Goal: Check status: Check status

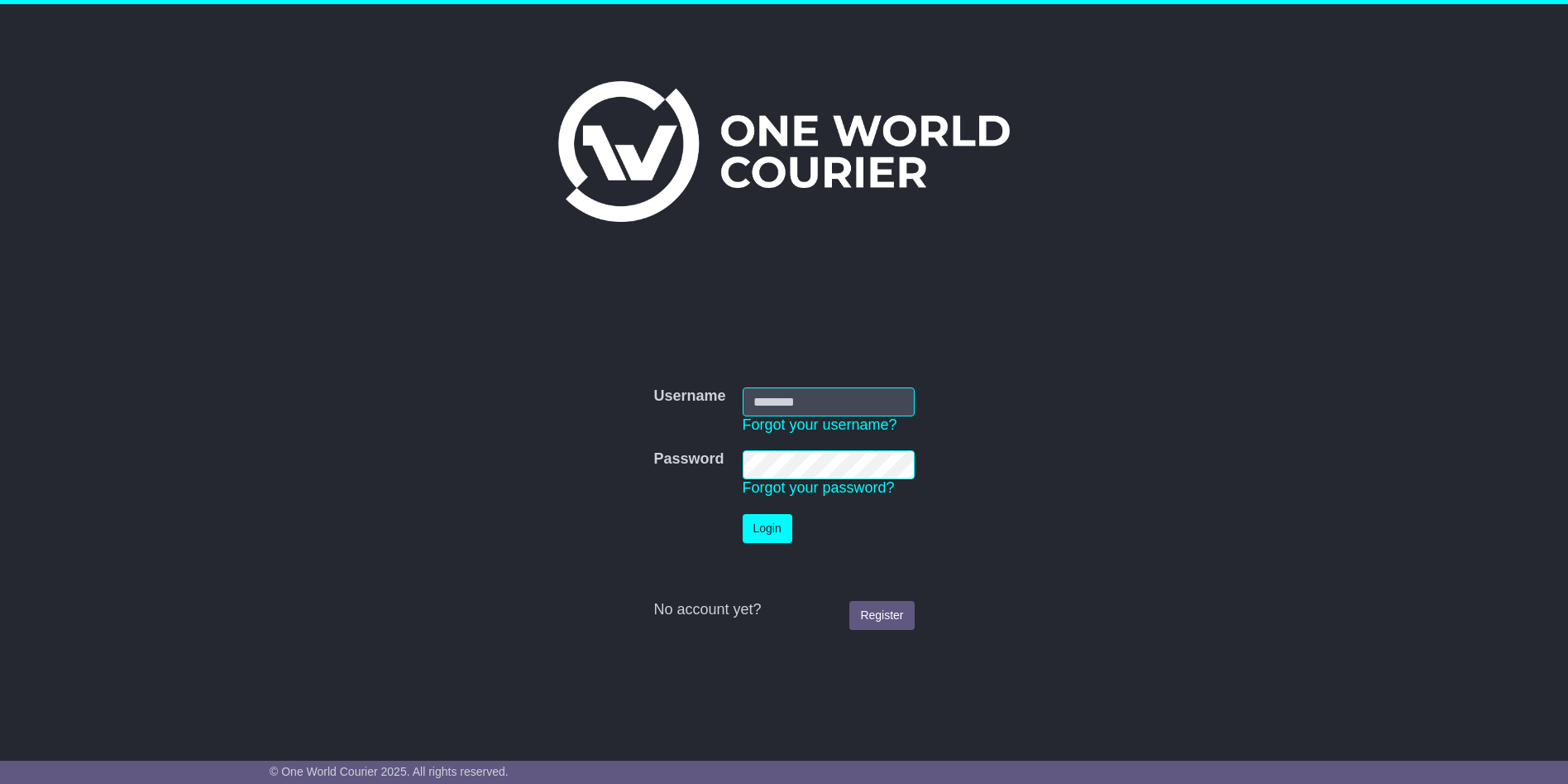
type input "**********"
click at [759, 536] on button "Login" at bounding box center [767, 528] width 50 height 29
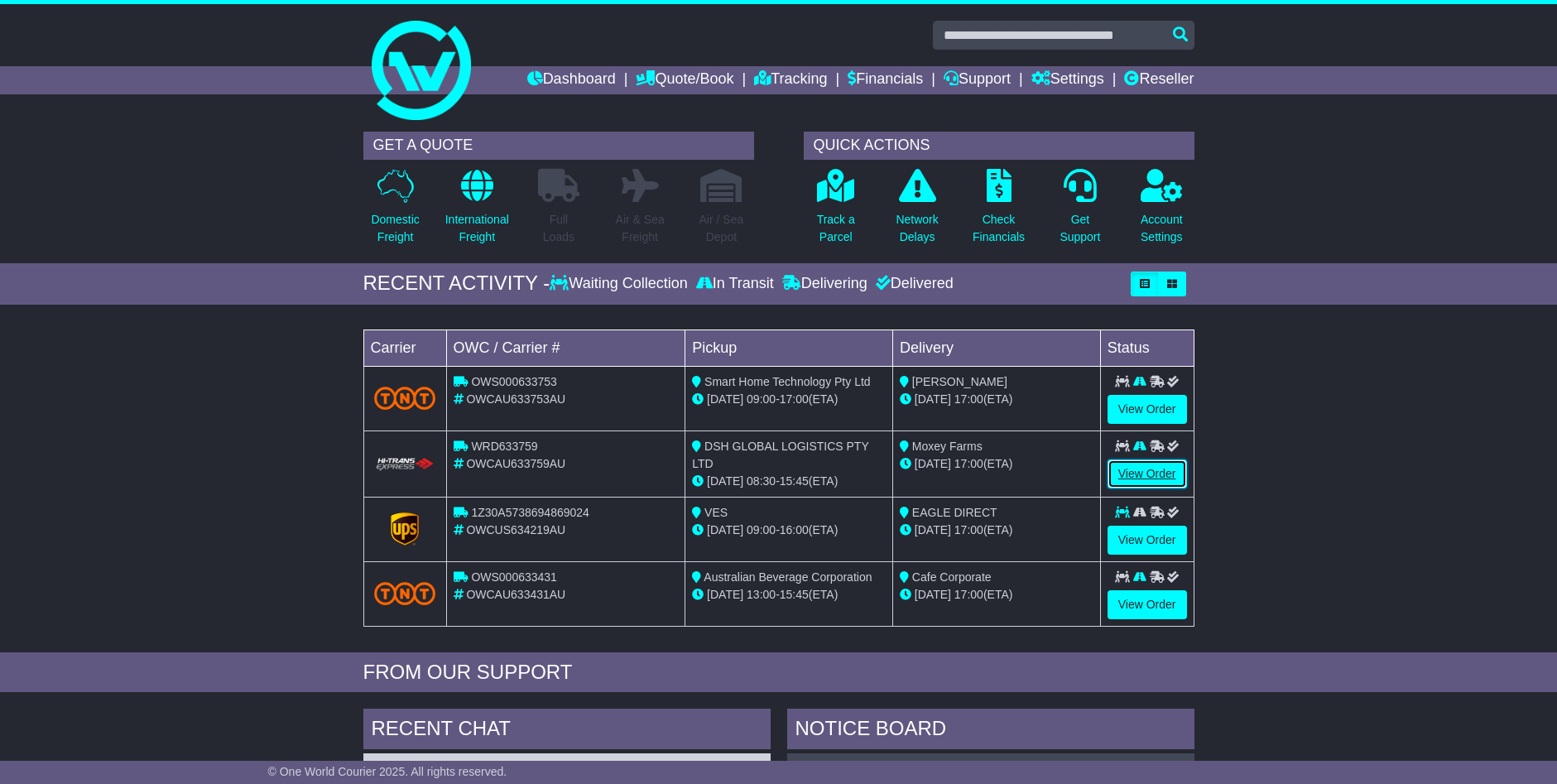
click at [1154, 470] on link "View Order" at bounding box center [1147, 474] width 79 height 29
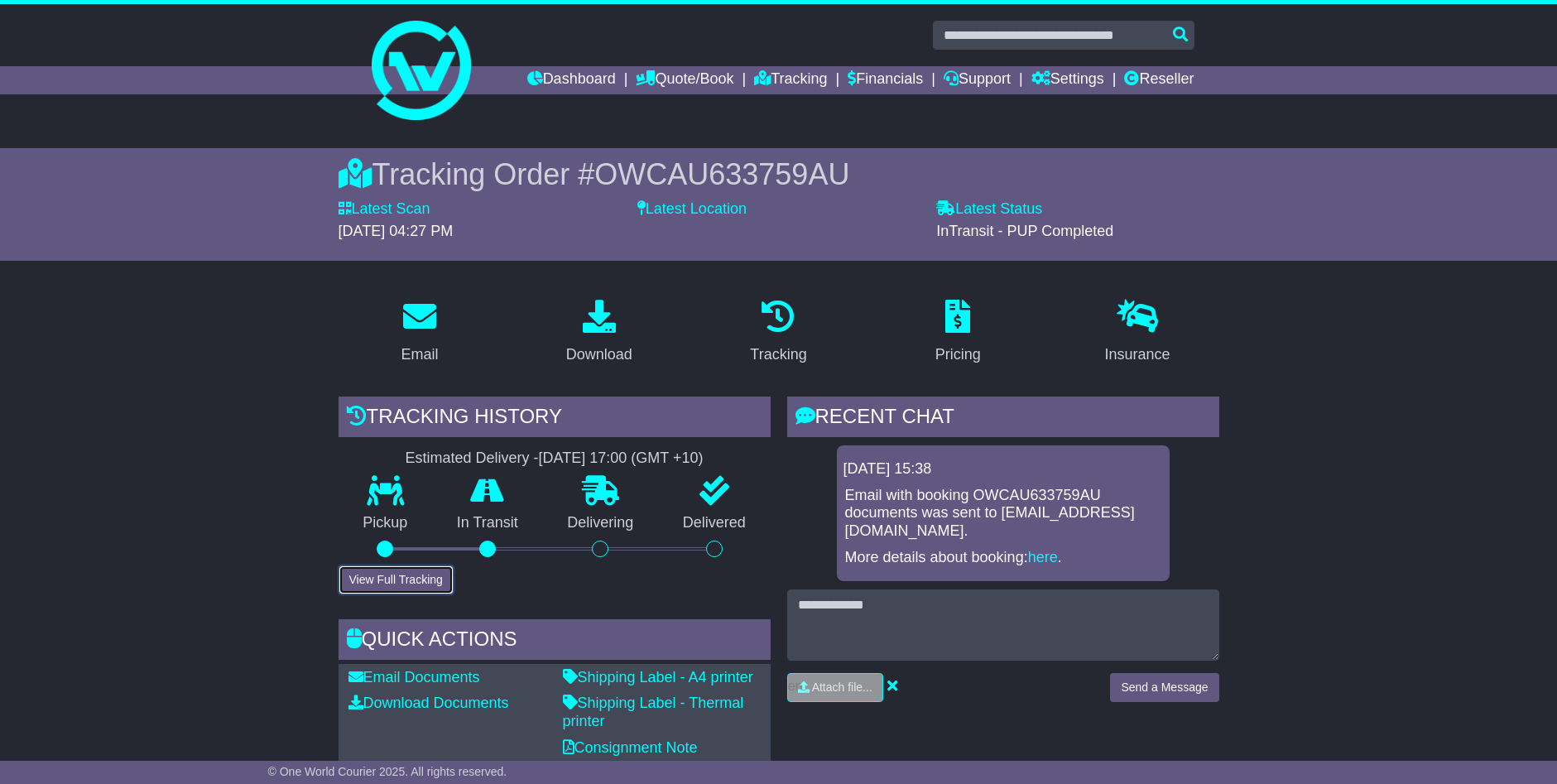
click at [390, 580] on button "View Full Tracking" at bounding box center [397, 580] width 115 height 29
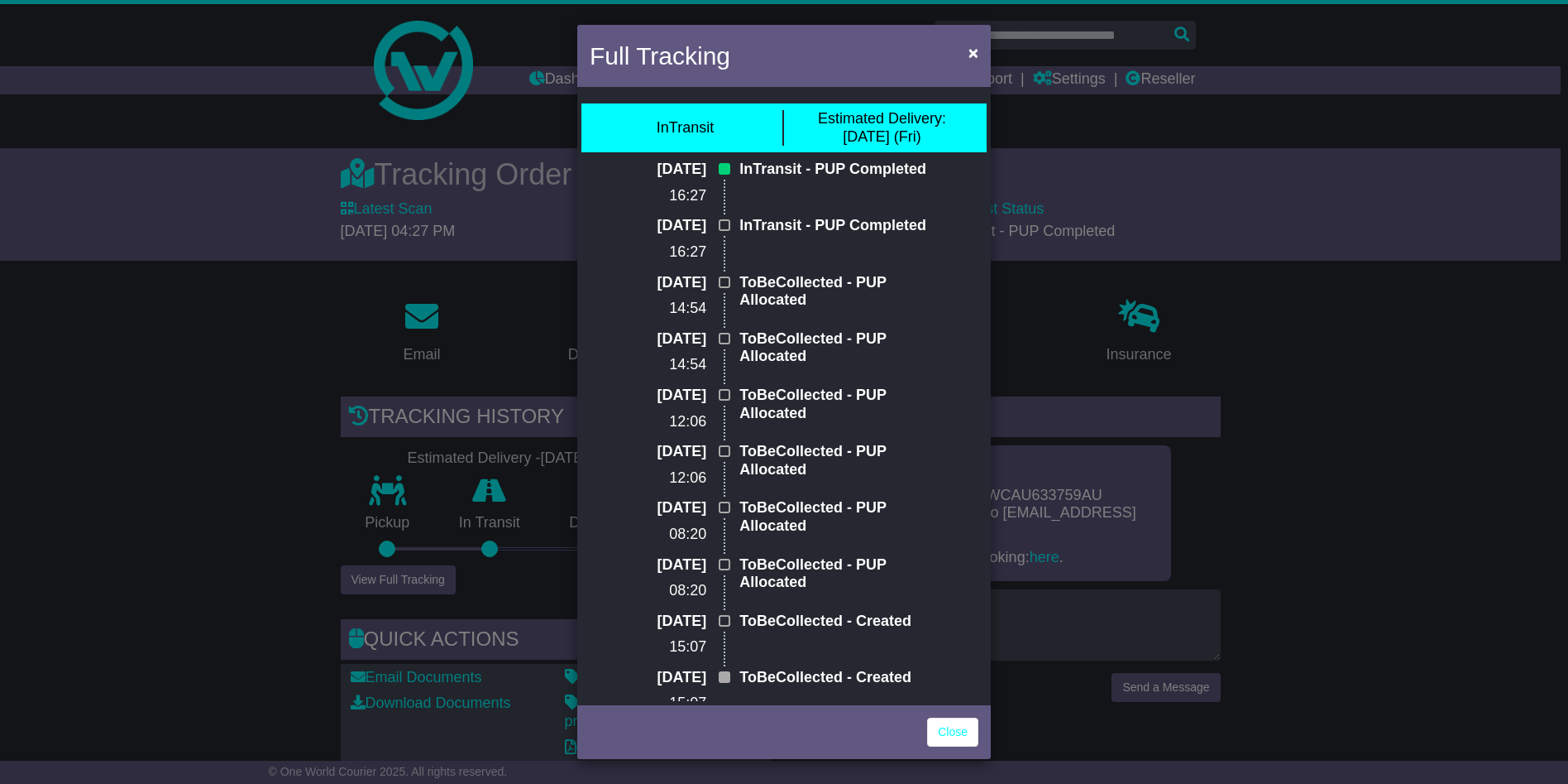
click at [199, 433] on div "Full Tracking × InTransit Estimated Delivery: 15 Aug (Fri) 14 Aug 2025 16:27 In…" at bounding box center [784, 392] width 1568 height 784
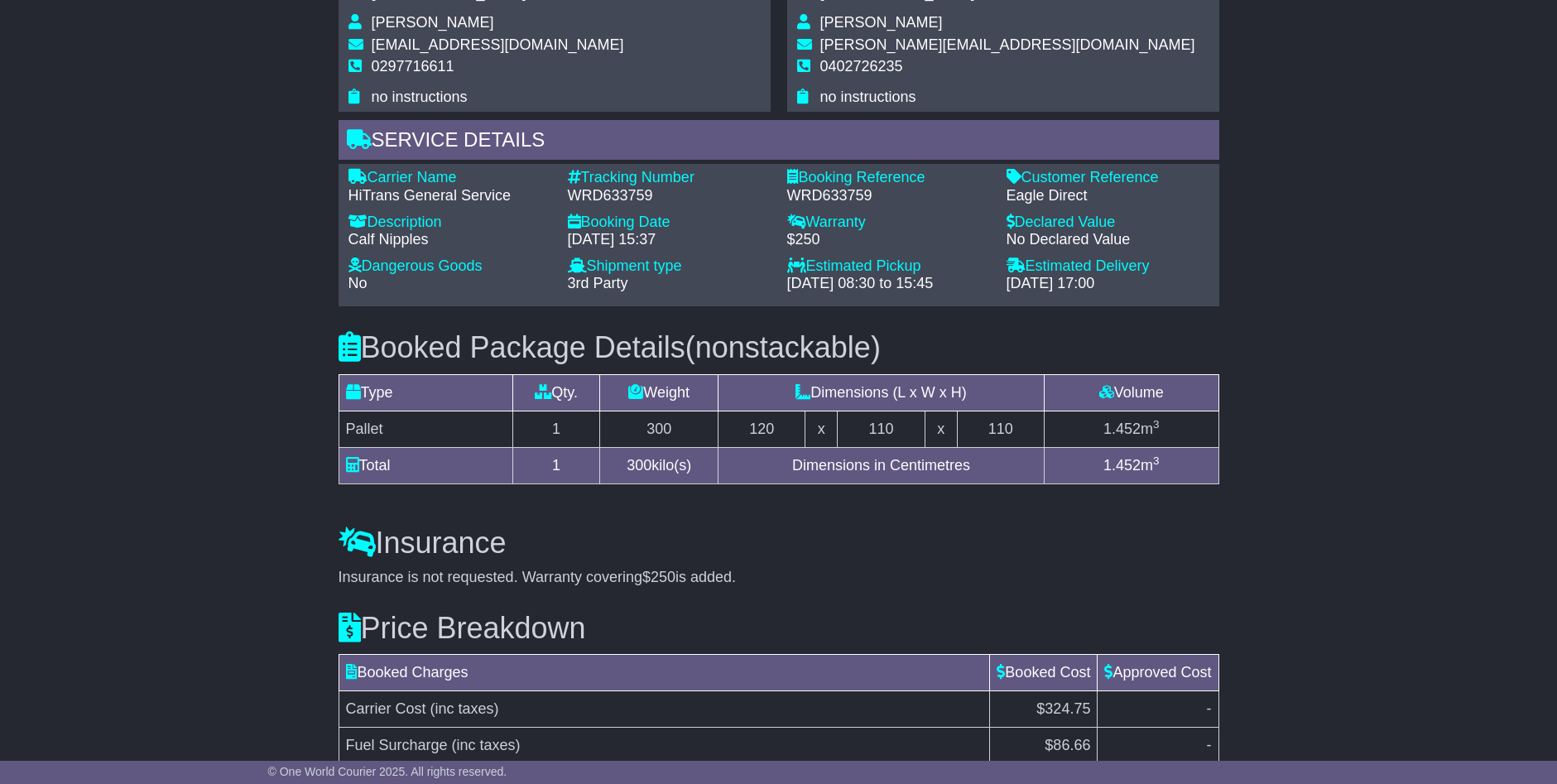
scroll to position [998, 0]
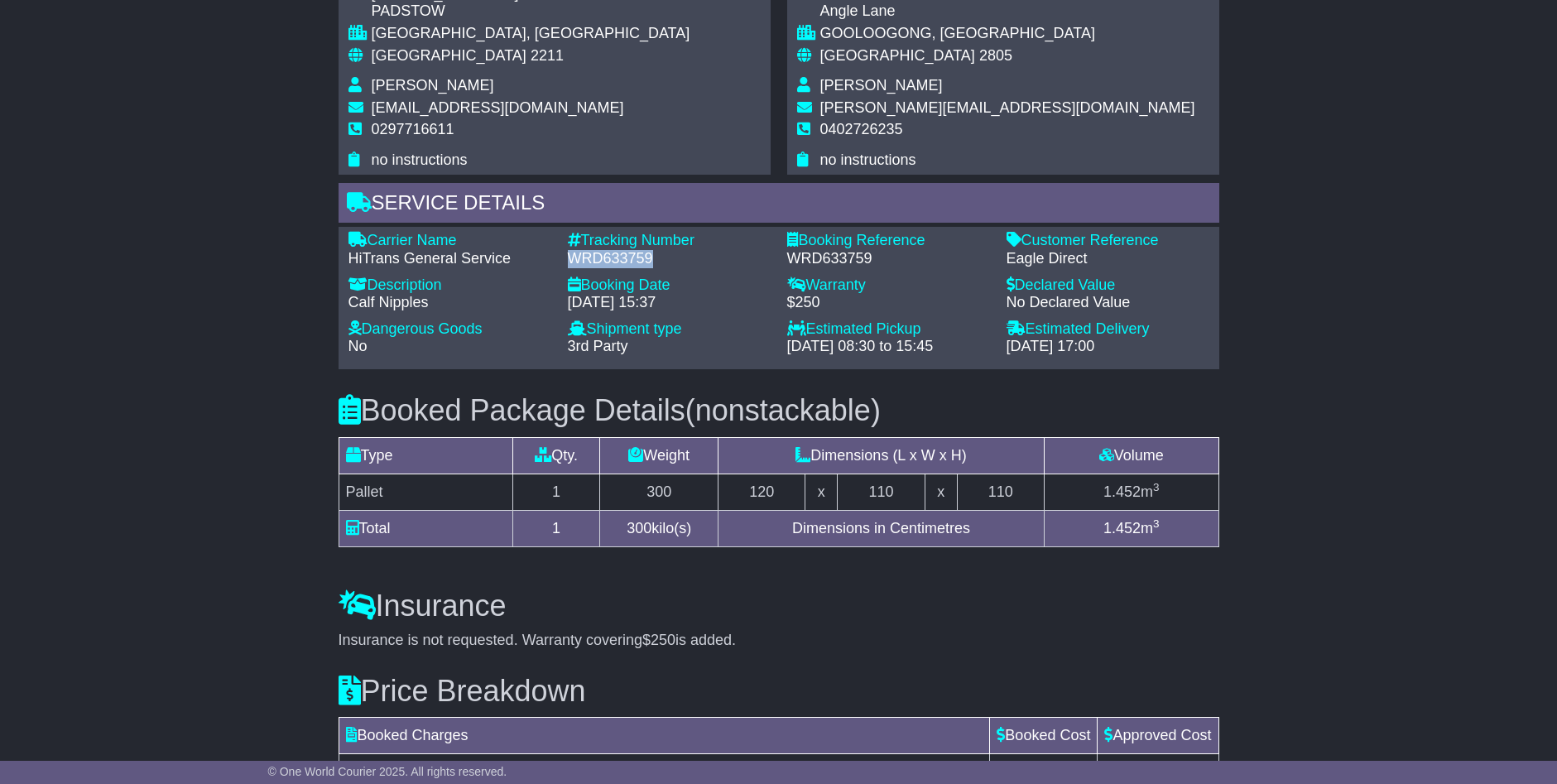
drag, startPoint x: 648, startPoint y: 256, endPoint x: 568, endPoint y: 258, distance: 80.0
click at [568, 258] on div "WRD633759" at bounding box center [669, 259] width 203 height 19
drag, startPoint x: 568, startPoint y: 258, endPoint x: 591, endPoint y: 255, distance: 23.2
copy div "WRD633759"
